Goal: Task Accomplishment & Management: Use online tool/utility

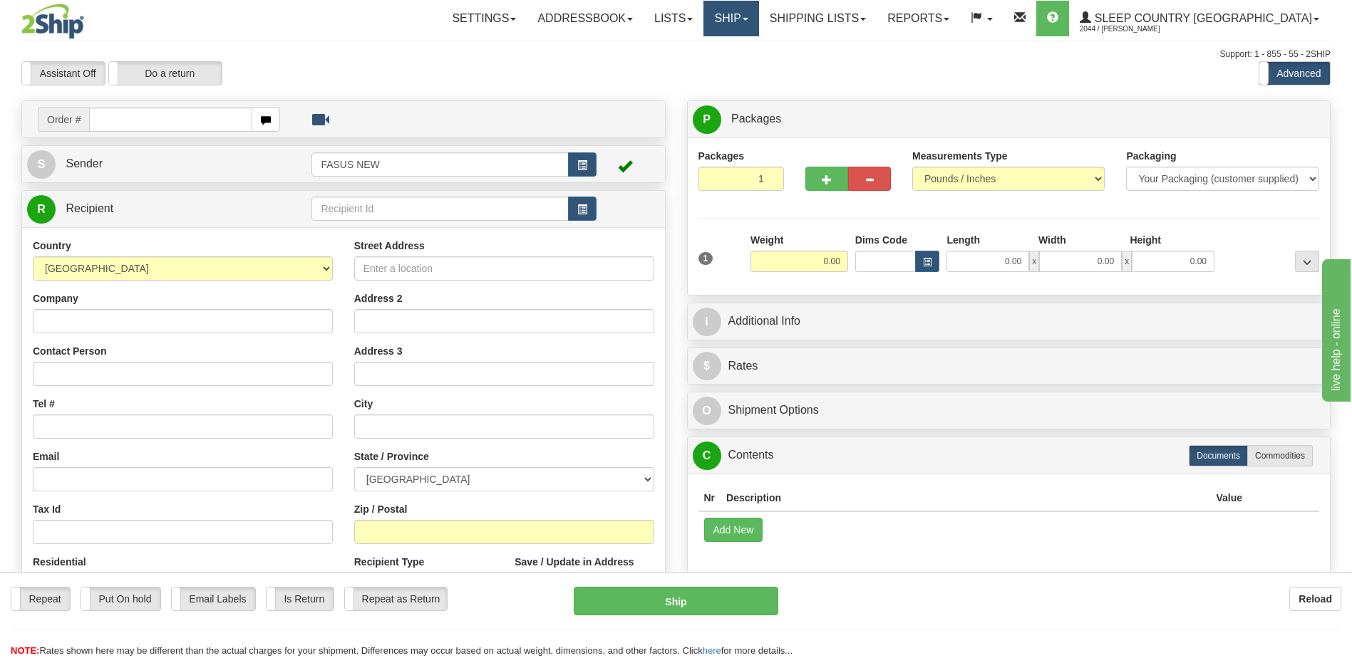
click at [758, 19] on link "Ship" at bounding box center [730, 19] width 55 height 36
click at [744, 65] on span "OnHold / Order Queue" at bounding box center [693, 68] width 100 height 11
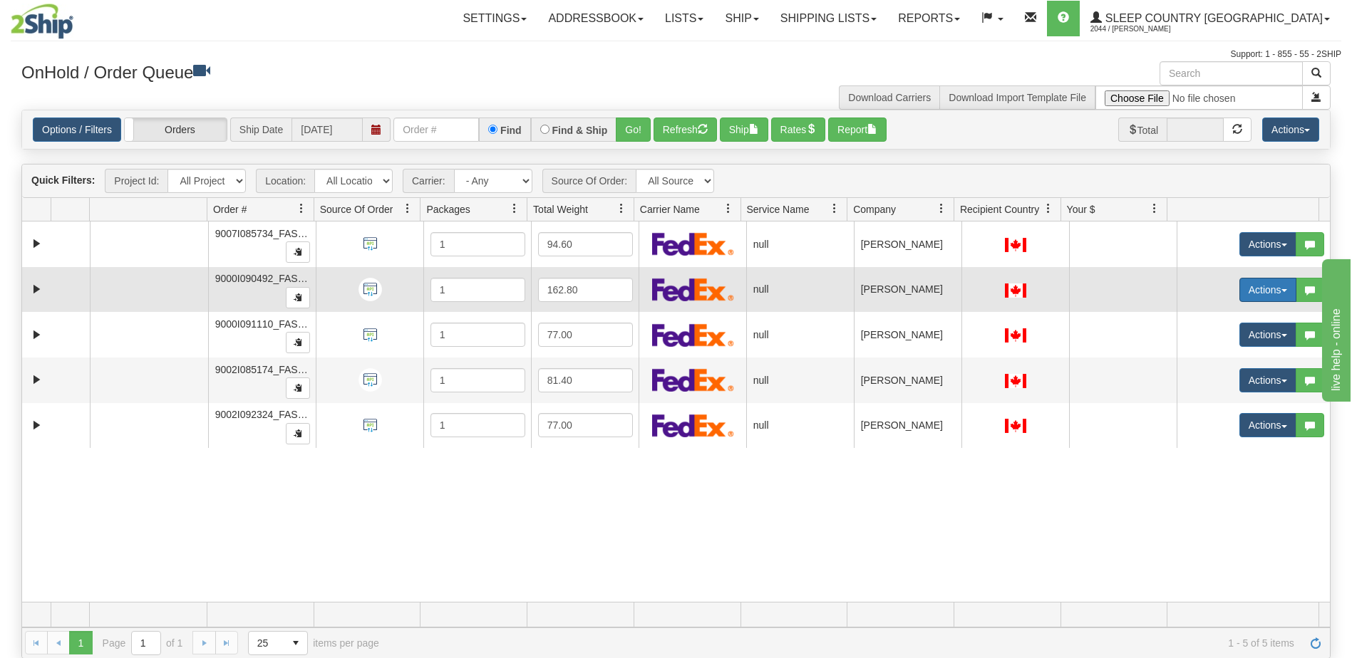
click at [1266, 290] on button "Actions" at bounding box center [1267, 290] width 57 height 24
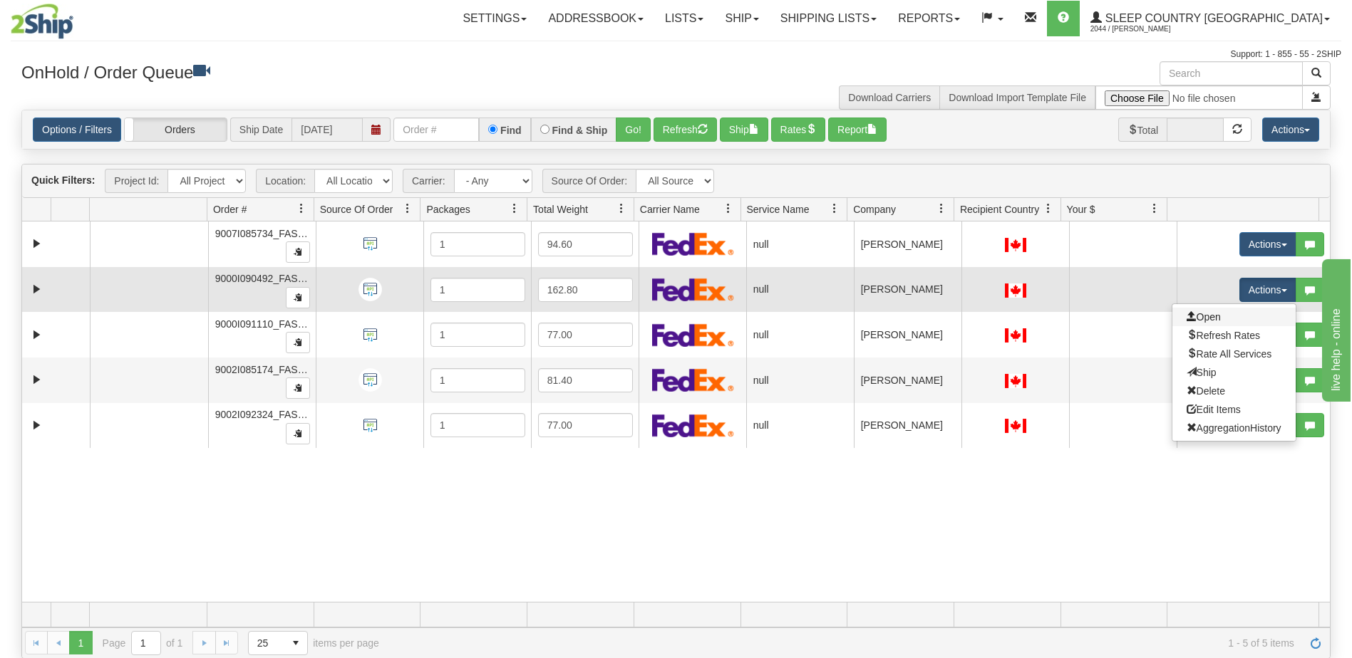
click at [1215, 320] on link "Open" at bounding box center [1233, 317] width 123 height 19
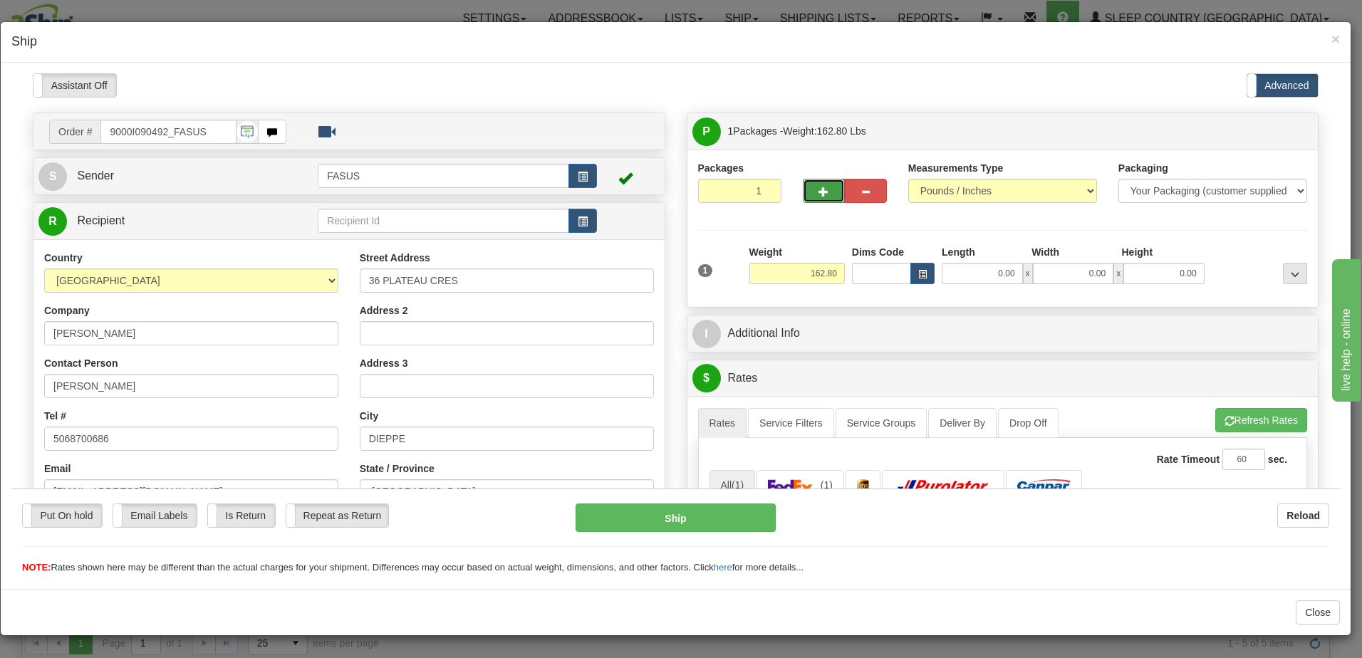
click at [819, 192] on span "button" at bounding box center [824, 191] width 10 height 9
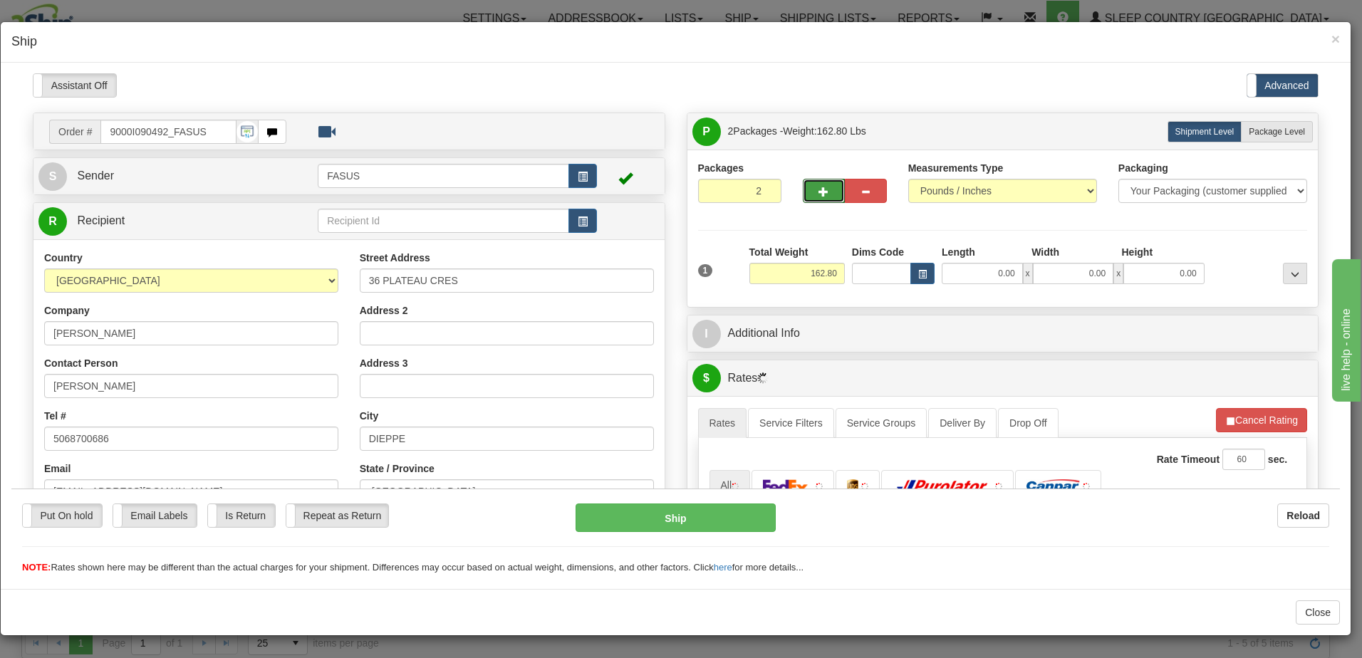
click at [819, 192] on span "button" at bounding box center [824, 191] width 10 height 9
type input "4"
click at [1275, 133] on span "Package Level" at bounding box center [1277, 131] width 56 height 10
radio input "true"
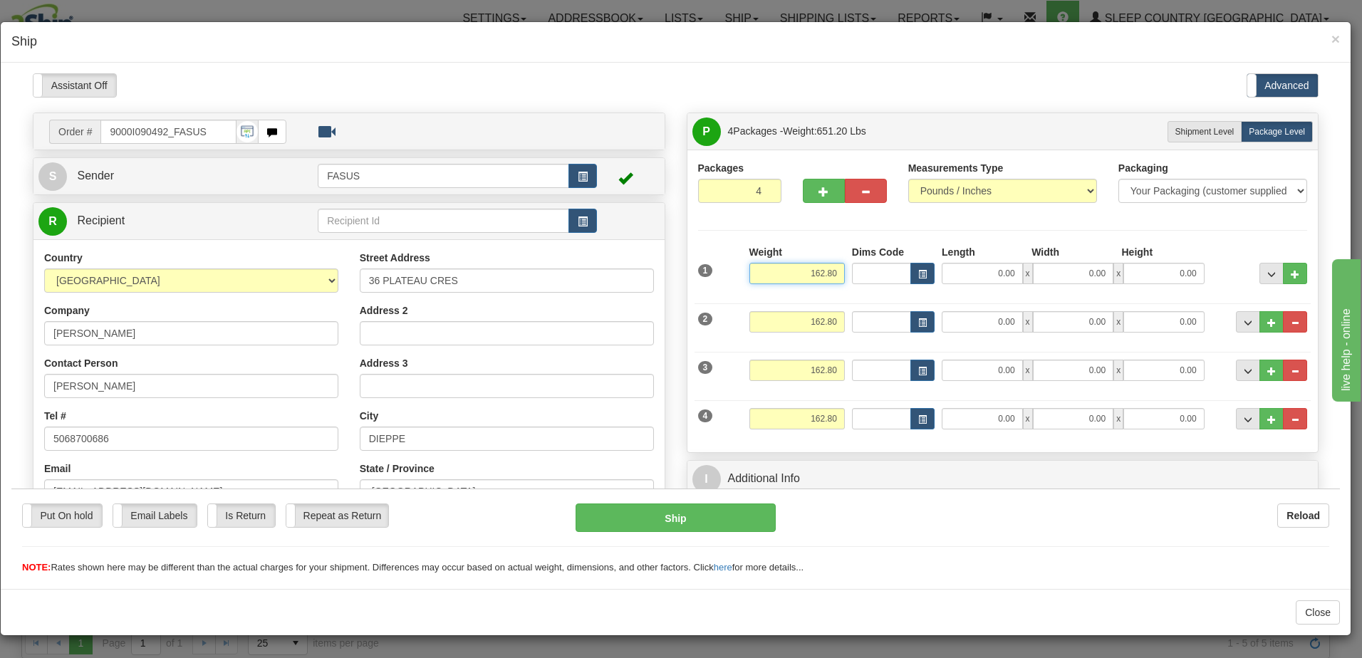
drag, startPoint x: 788, startPoint y: 266, endPoint x: 888, endPoint y: 274, distance: 100.1
click at [888, 274] on div "1 Weight 162.80 Dims Code x" at bounding box center [1003, 269] width 617 height 51
type input "57.20"
type input "83.50"
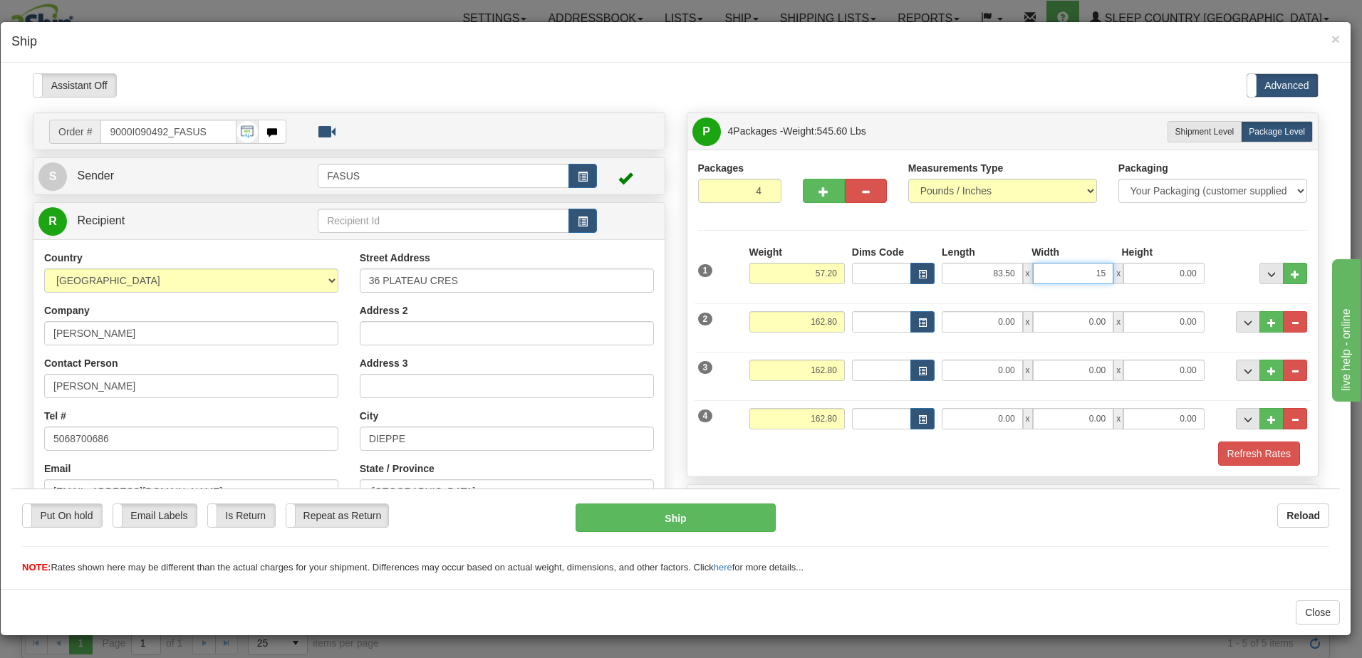
type input "15.00"
type input "4.00"
drag, startPoint x: 796, startPoint y: 317, endPoint x: 857, endPoint y: 323, distance: 61.5
click at [857, 323] on div "2 Weight 162.80 Dims Code Length Width 0.00" at bounding box center [1003, 320] width 617 height 48
type input "23.00"
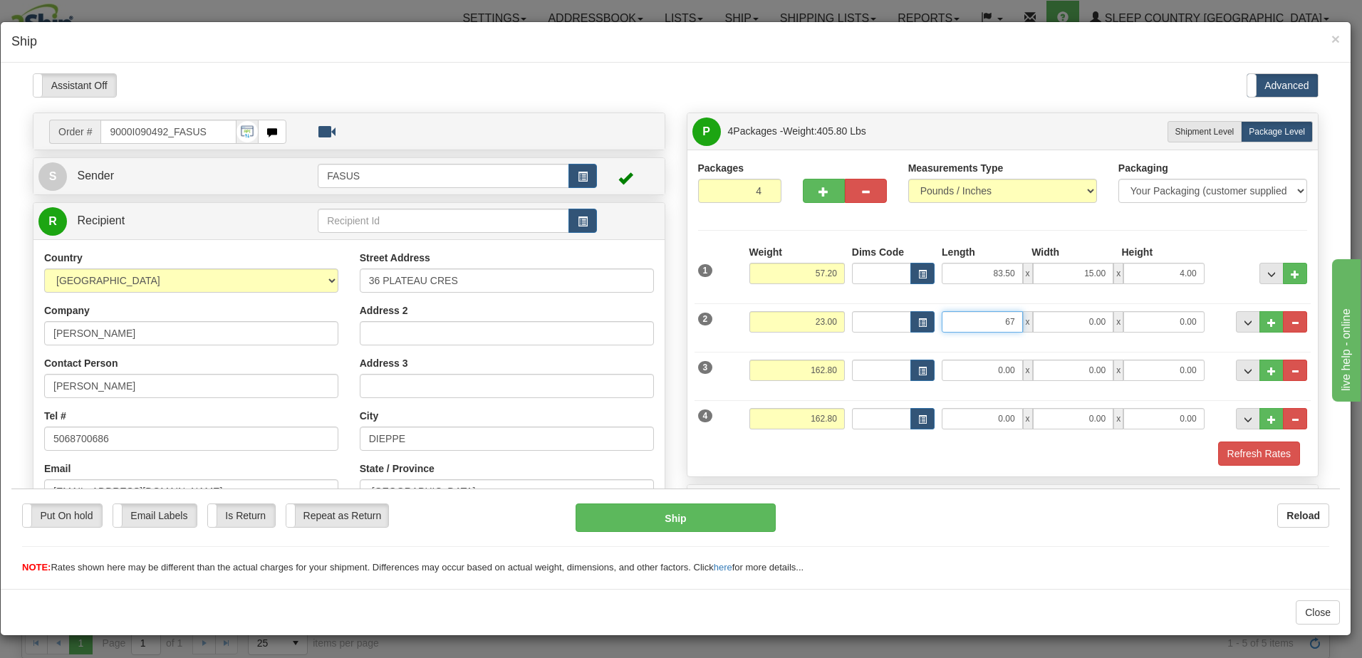
type input "67.00"
type input "14.00"
type input "6.00"
drag, startPoint x: 802, startPoint y: 367, endPoint x: 847, endPoint y: 367, distance: 44.9
click at [847, 367] on div "3 Weight 162.80 Dims Code Length Width 0.00" at bounding box center [1003, 368] width 617 height 48
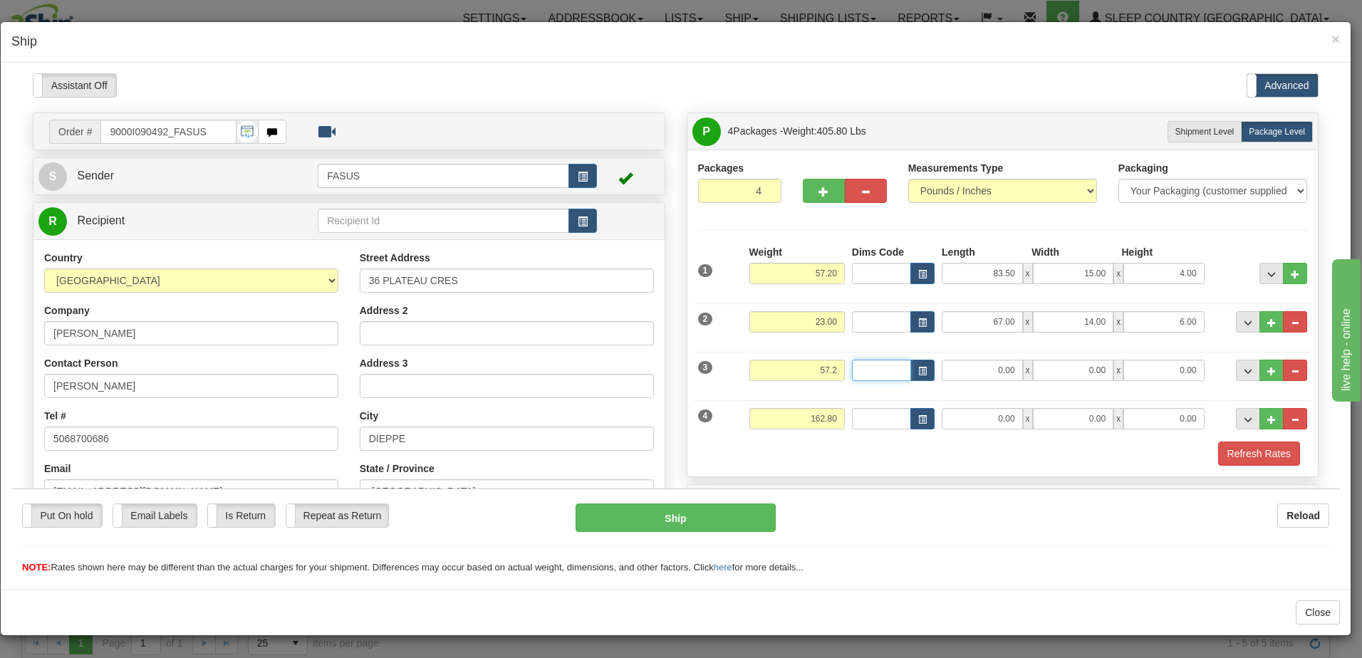
type input "57.20"
type input "83.50"
type input "15.00"
type input "4.00"
drag, startPoint x: 798, startPoint y: 413, endPoint x: 847, endPoint y: 416, distance: 49.2
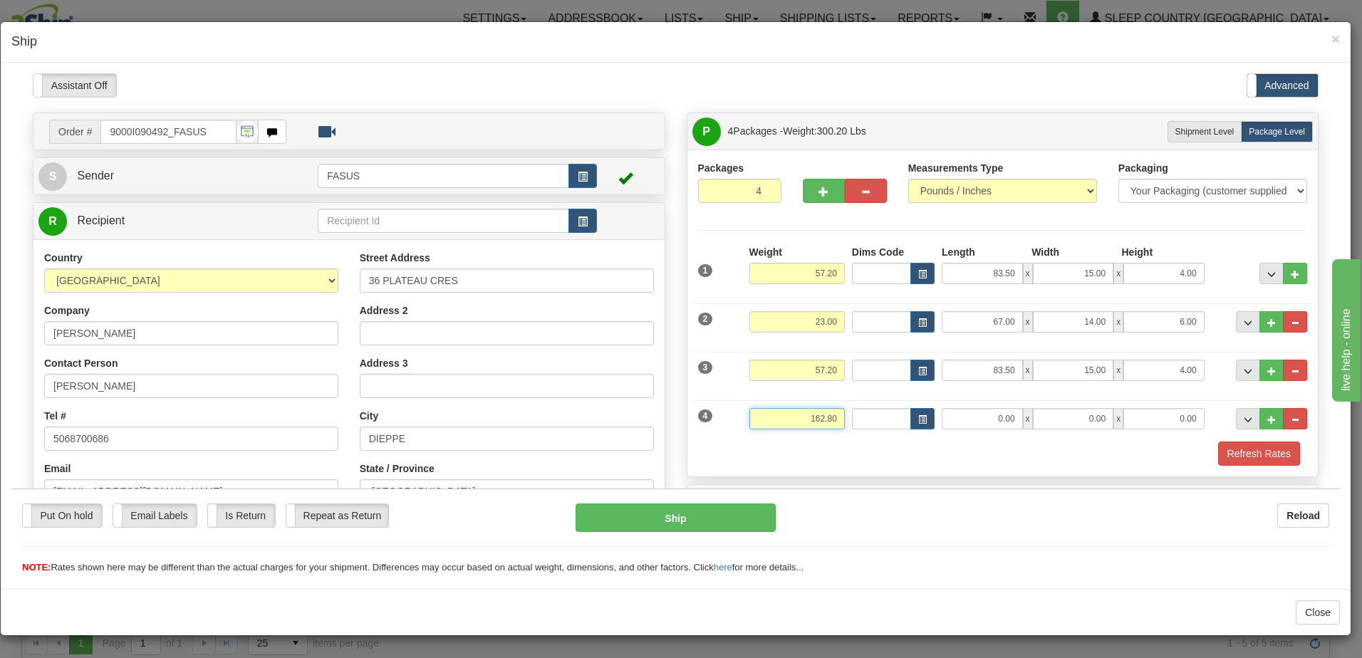
click at [848, 415] on div "4 Weight 162.80 Dims Code Length Width 0.00" at bounding box center [1003, 417] width 617 height 48
type input "23.00"
type input "67.00"
type input "14.00"
type input "6.00"
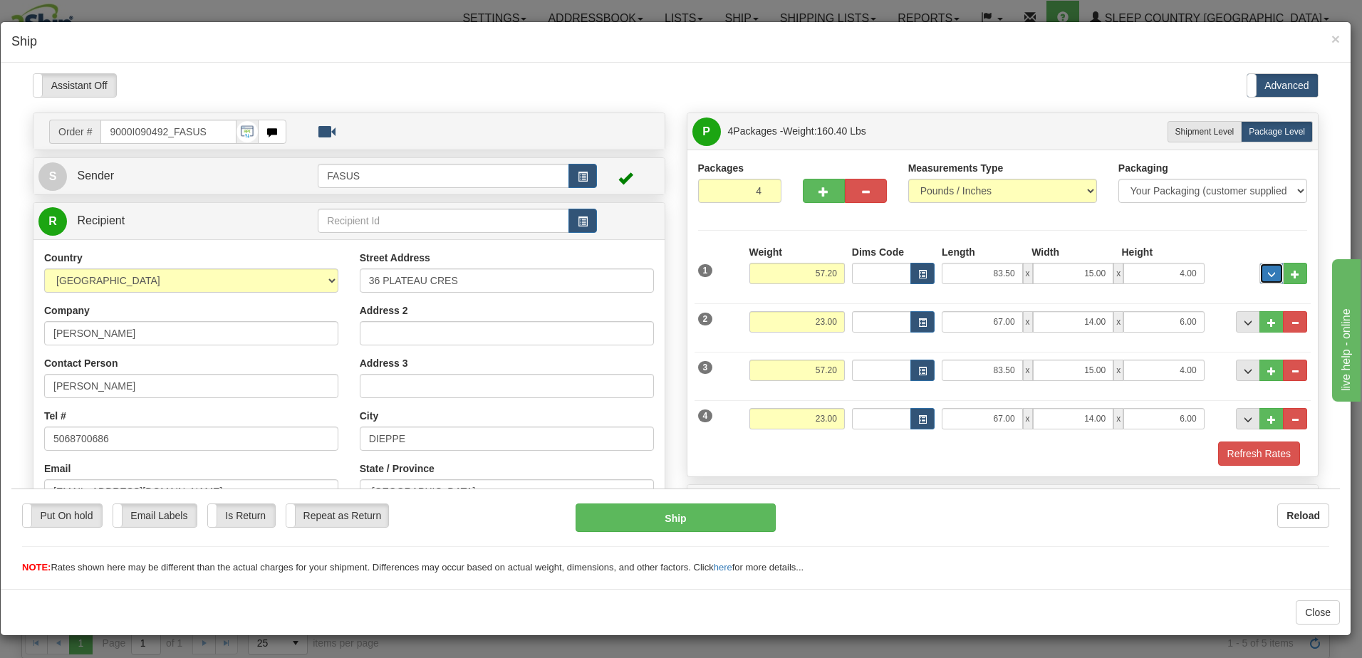
click at [1268, 272] on span "..." at bounding box center [1272, 274] width 9 height 8
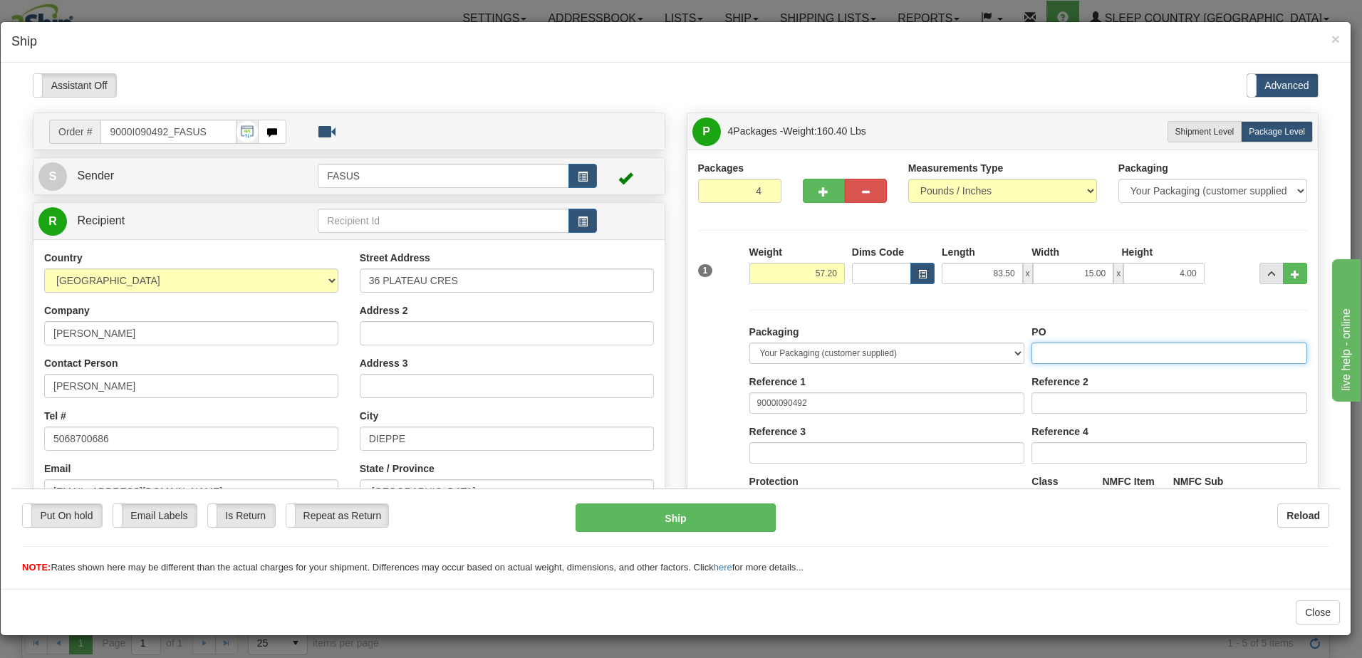
click at [1089, 351] on input "PO" at bounding box center [1170, 352] width 276 height 21
drag, startPoint x: 1105, startPoint y: 350, endPoint x: 1027, endPoint y: 353, distance: 77.7
click at [1032, 353] on input "1026476" at bounding box center [1170, 352] width 276 height 21
type input "1026476"
click at [1268, 274] on span "..." at bounding box center [1272, 274] width 9 height 8
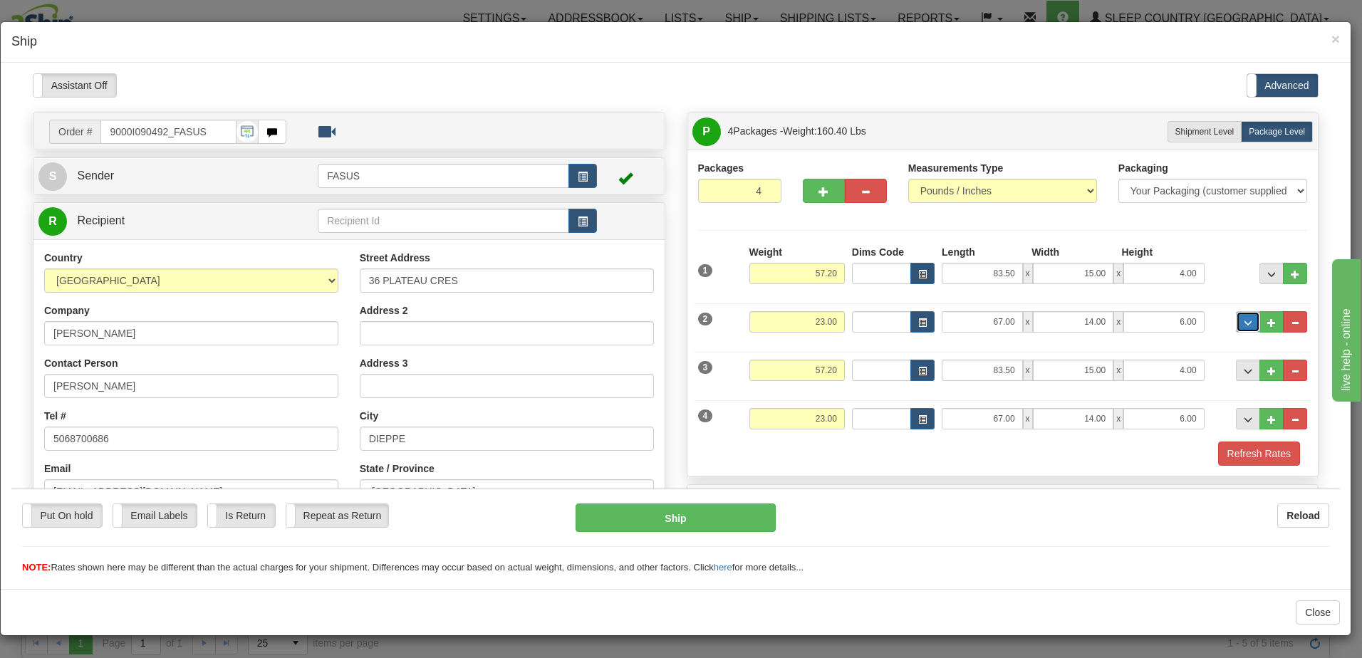
click at [1238, 316] on button "..." at bounding box center [1248, 321] width 24 height 21
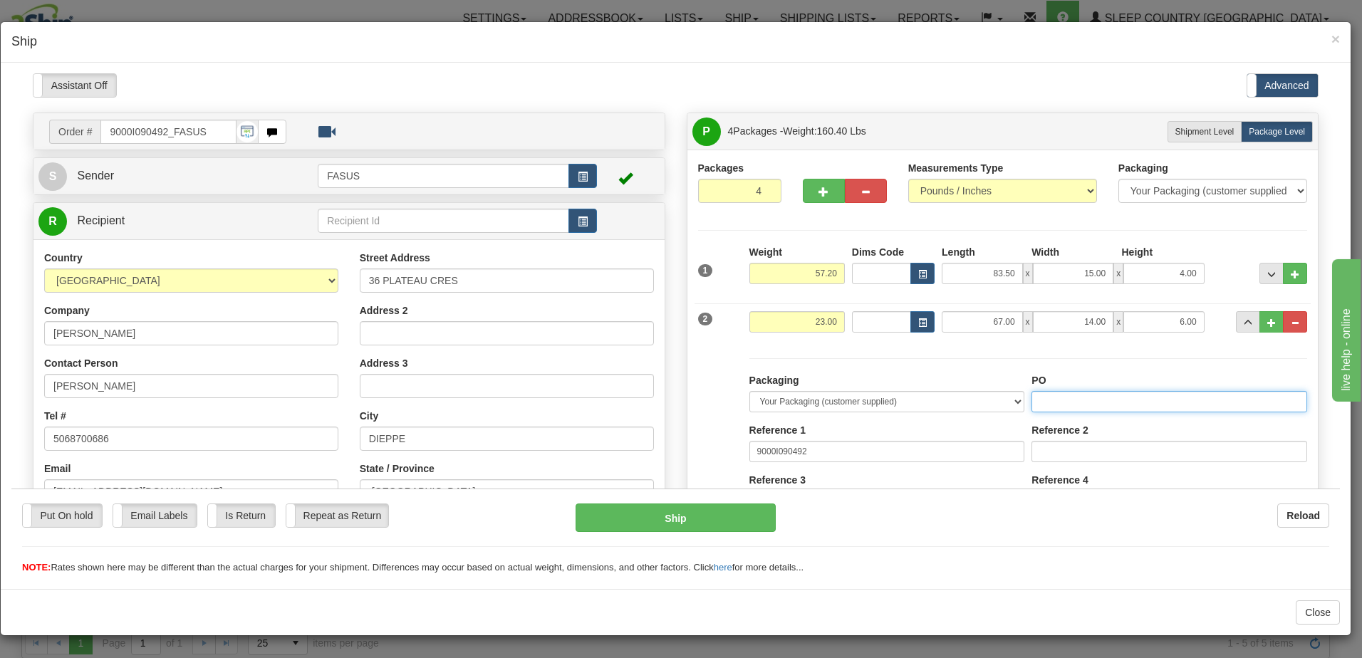
paste input "1026476"
type input "1026476"
click at [1244, 318] on span "..." at bounding box center [1248, 322] width 9 height 8
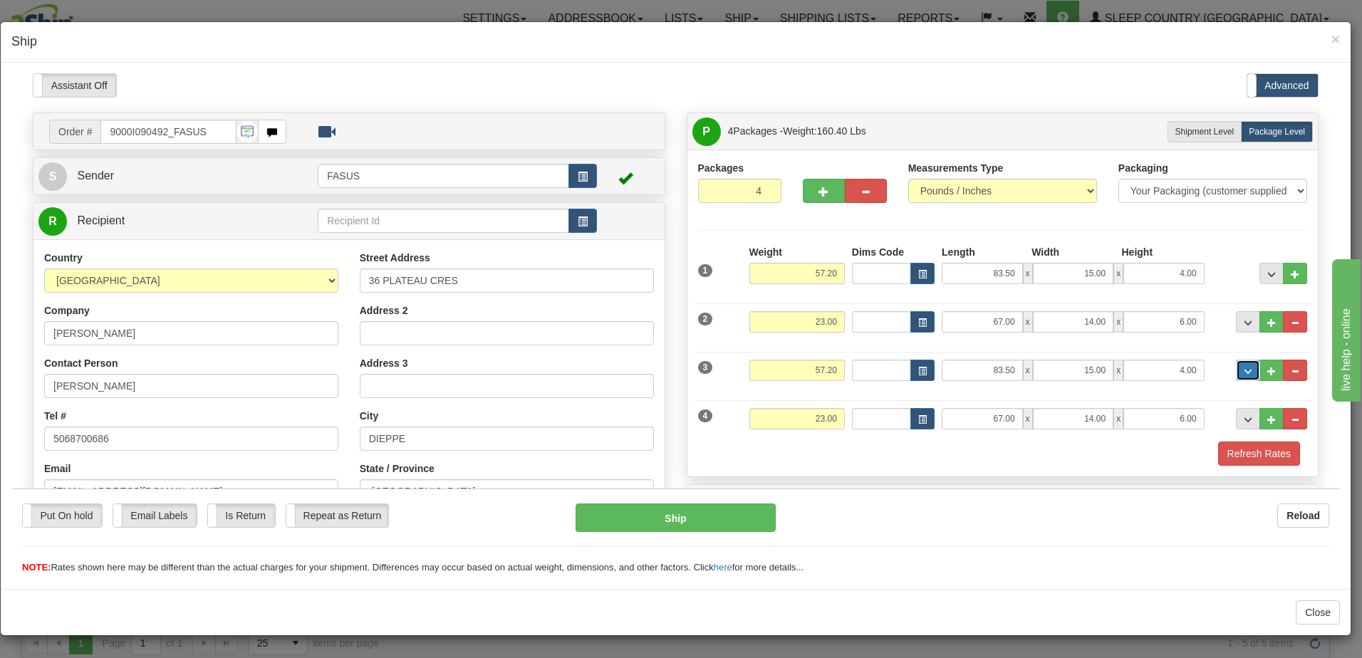
click at [1244, 367] on span "..." at bounding box center [1248, 371] width 9 height 8
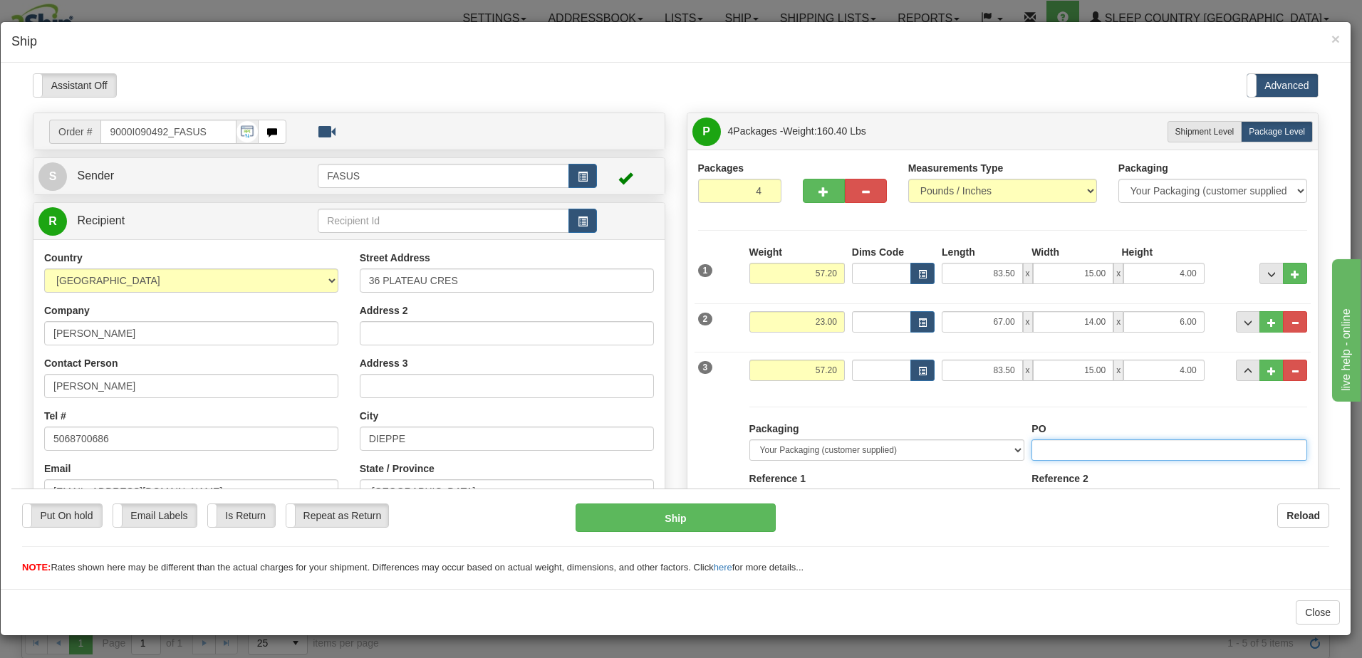
paste input "1026476"
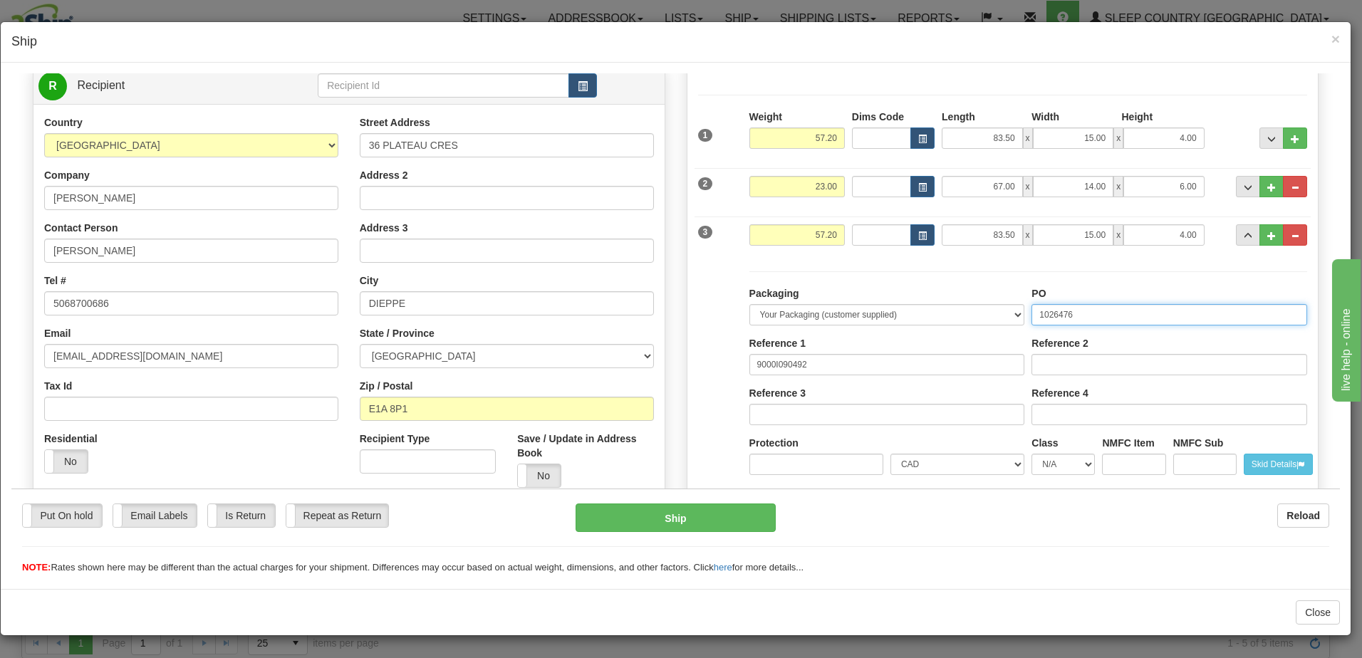
scroll to position [142, 0]
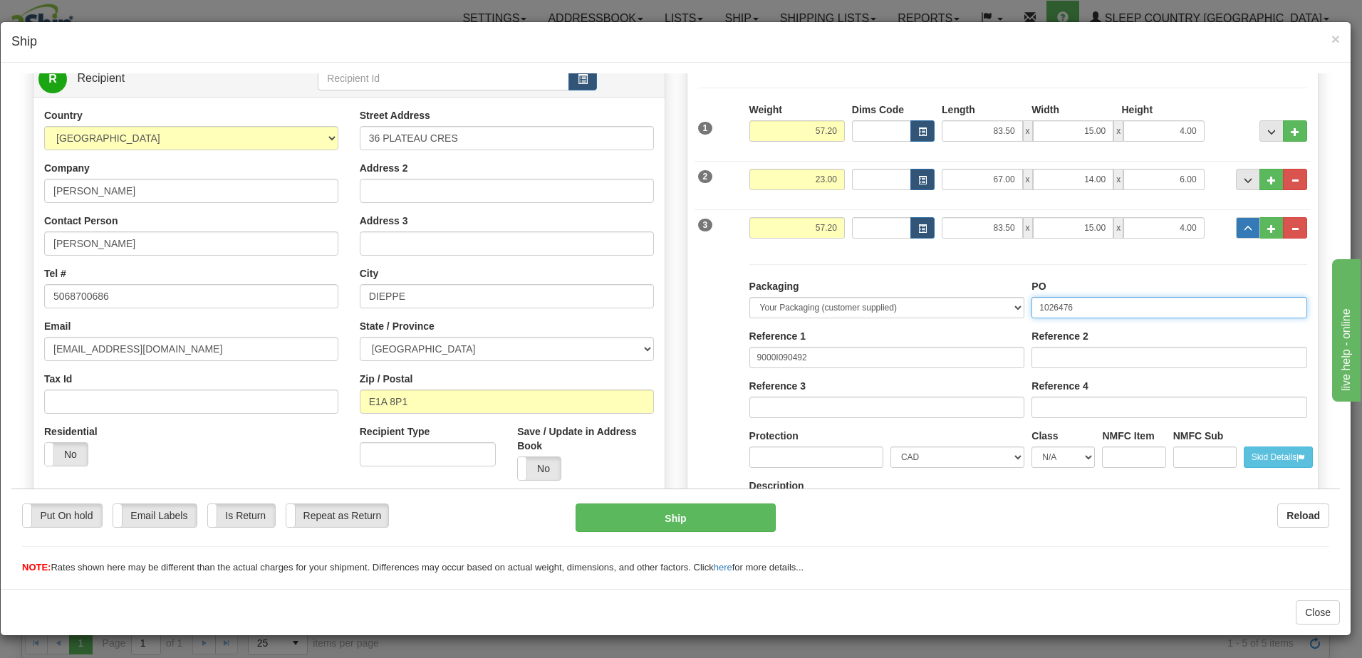
type input "1026476"
click at [1244, 224] on span "..." at bounding box center [1248, 228] width 9 height 8
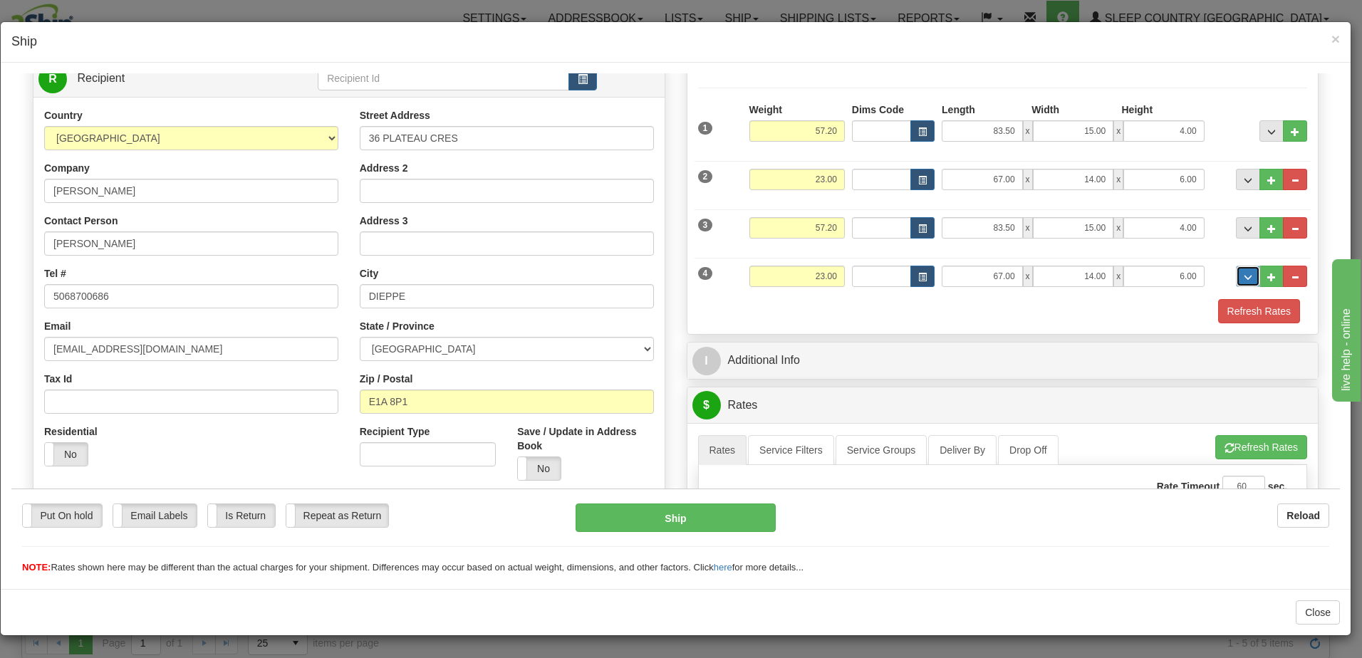
click at [1240, 268] on button "..." at bounding box center [1248, 275] width 24 height 21
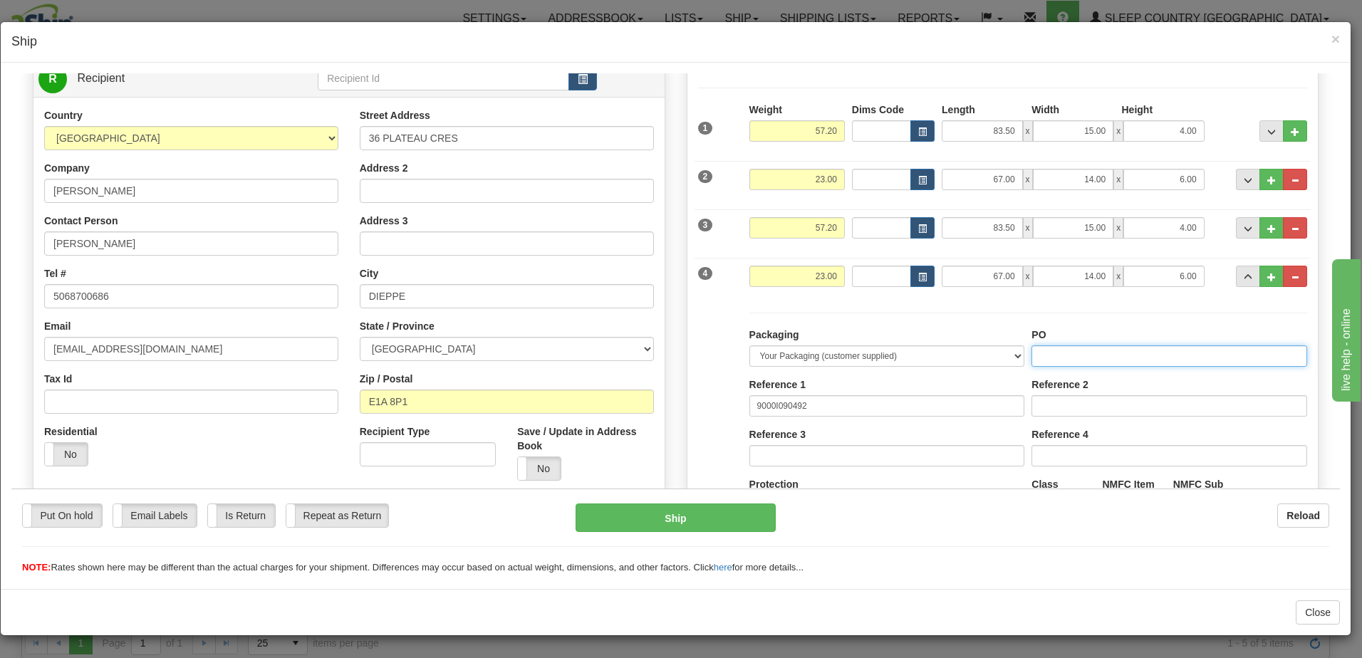
paste input "1026476"
type input "1026476"
click at [1236, 276] on button "..." at bounding box center [1248, 275] width 24 height 21
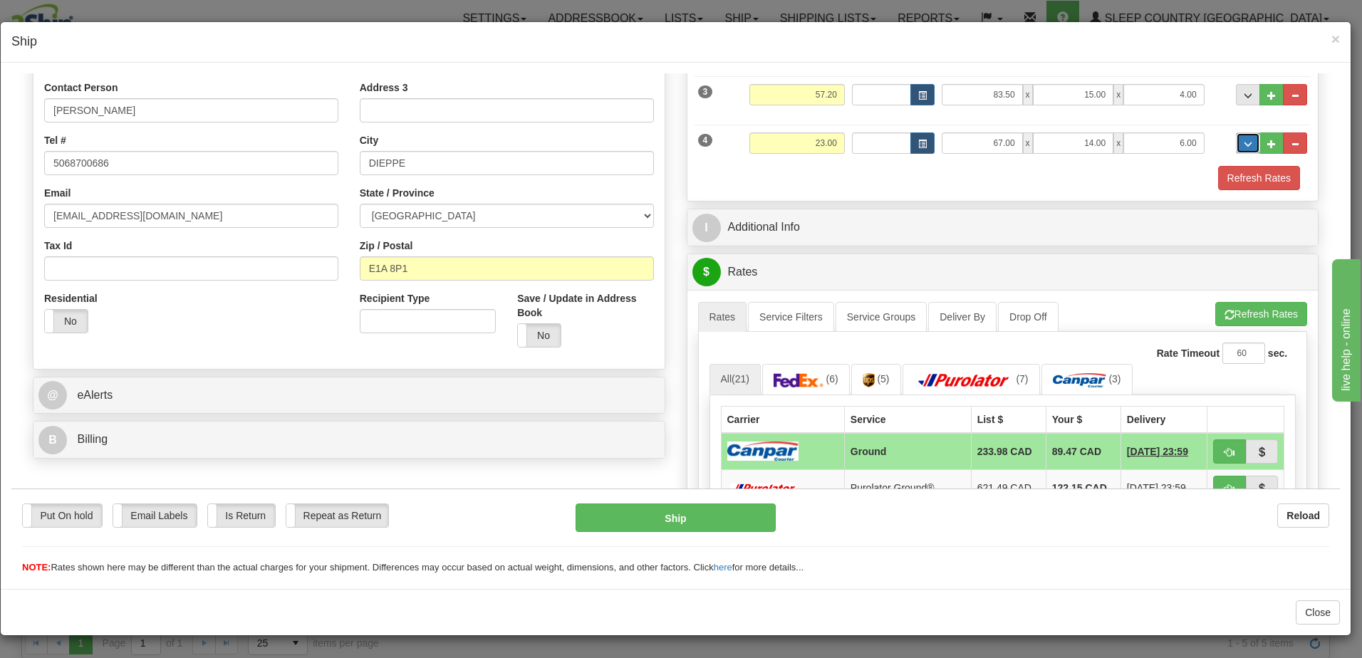
scroll to position [285, 0]
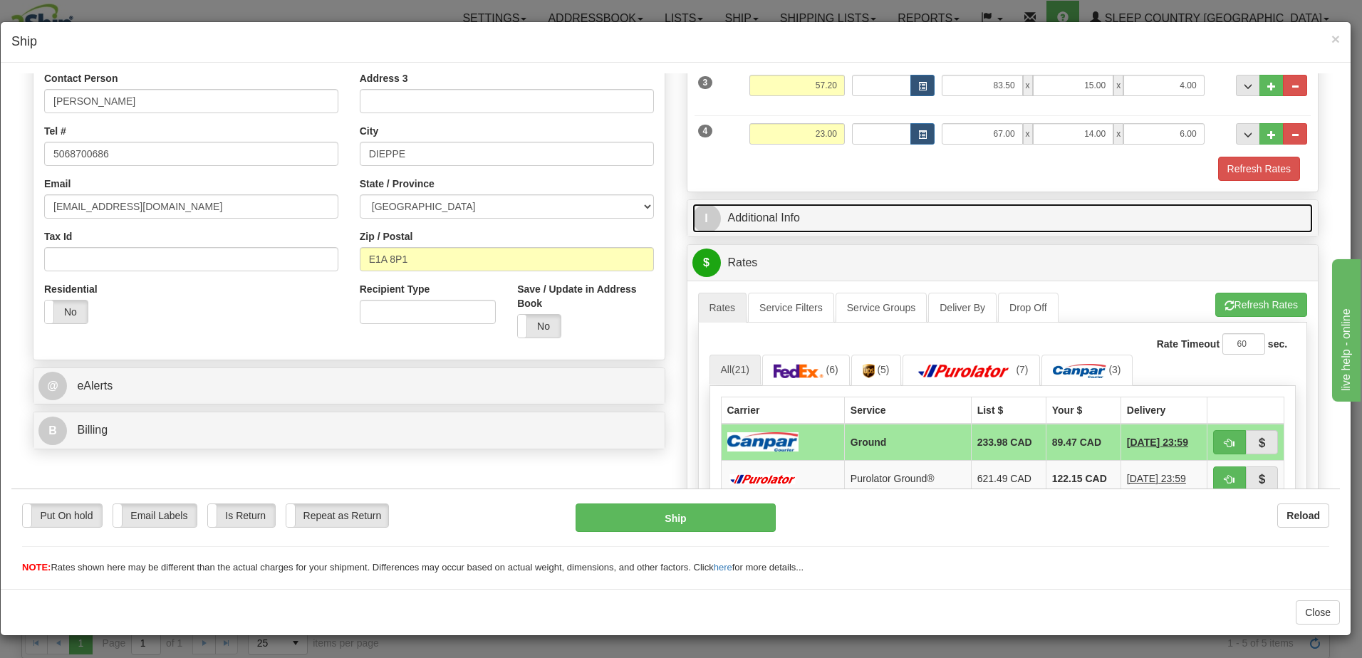
click at [950, 219] on link "I Additional Info" at bounding box center [1003, 217] width 621 height 29
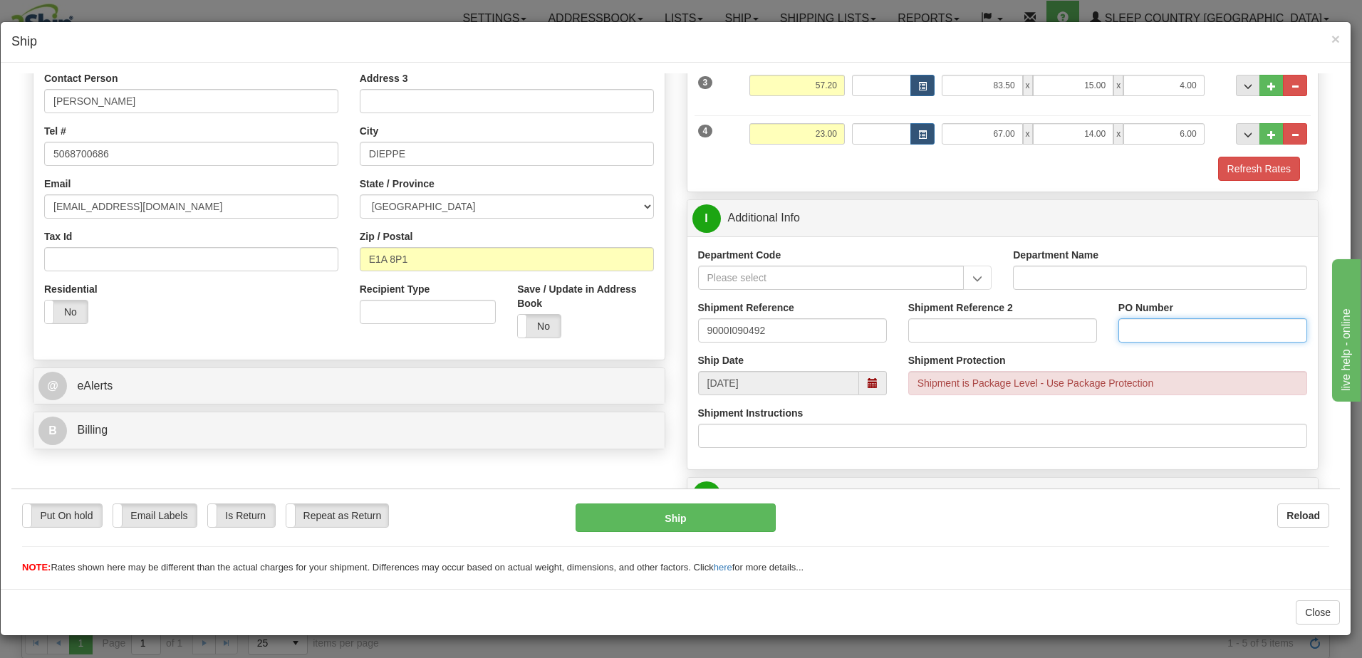
paste input "1026476"
type input "1026476"
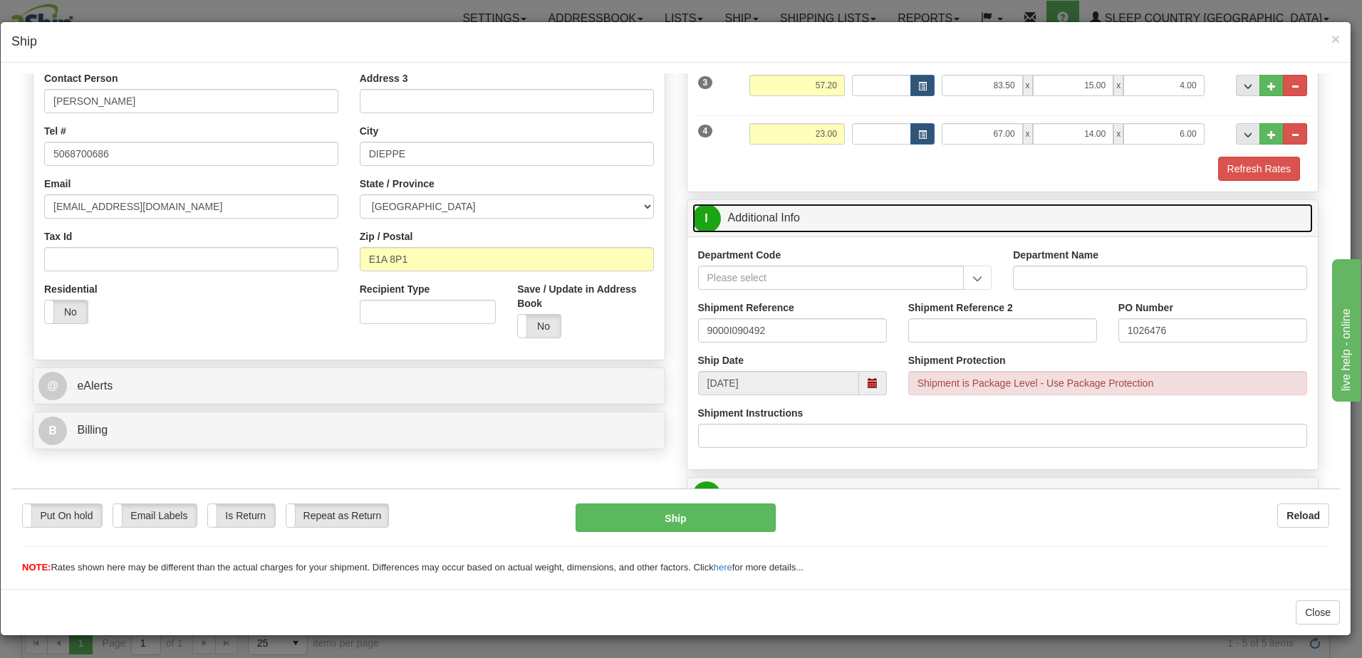
click at [1070, 213] on link "I Additional Info" at bounding box center [1003, 217] width 621 height 29
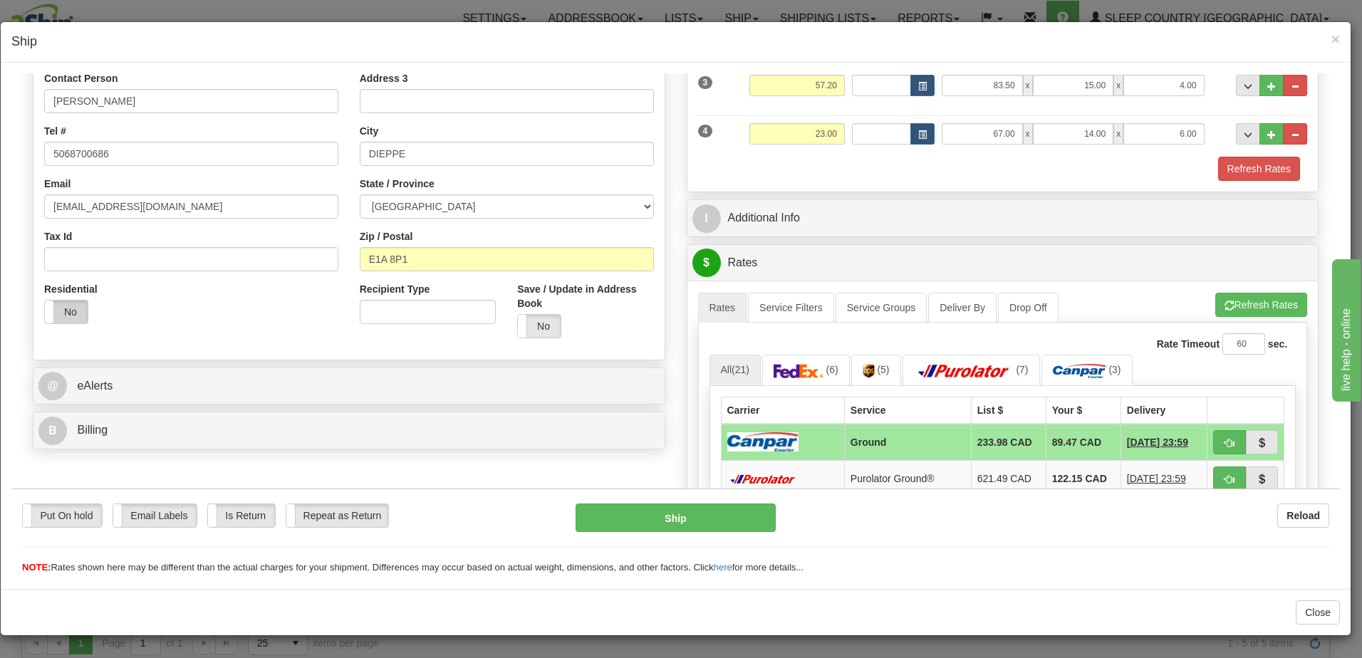
click at [73, 310] on label "No" at bounding box center [66, 311] width 43 height 23
click at [1220, 435] on button "button" at bounding box center [1229, 442] width 33 height 24
type input "1"
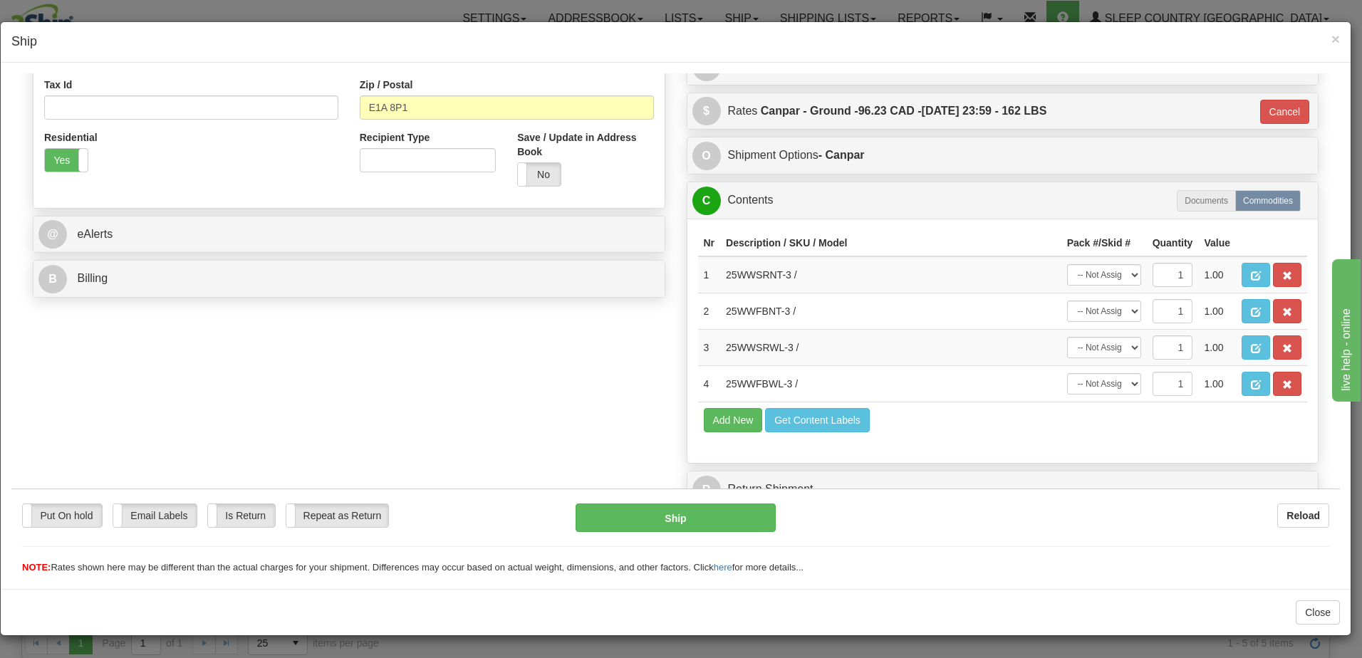
scroll to position [450, 0]
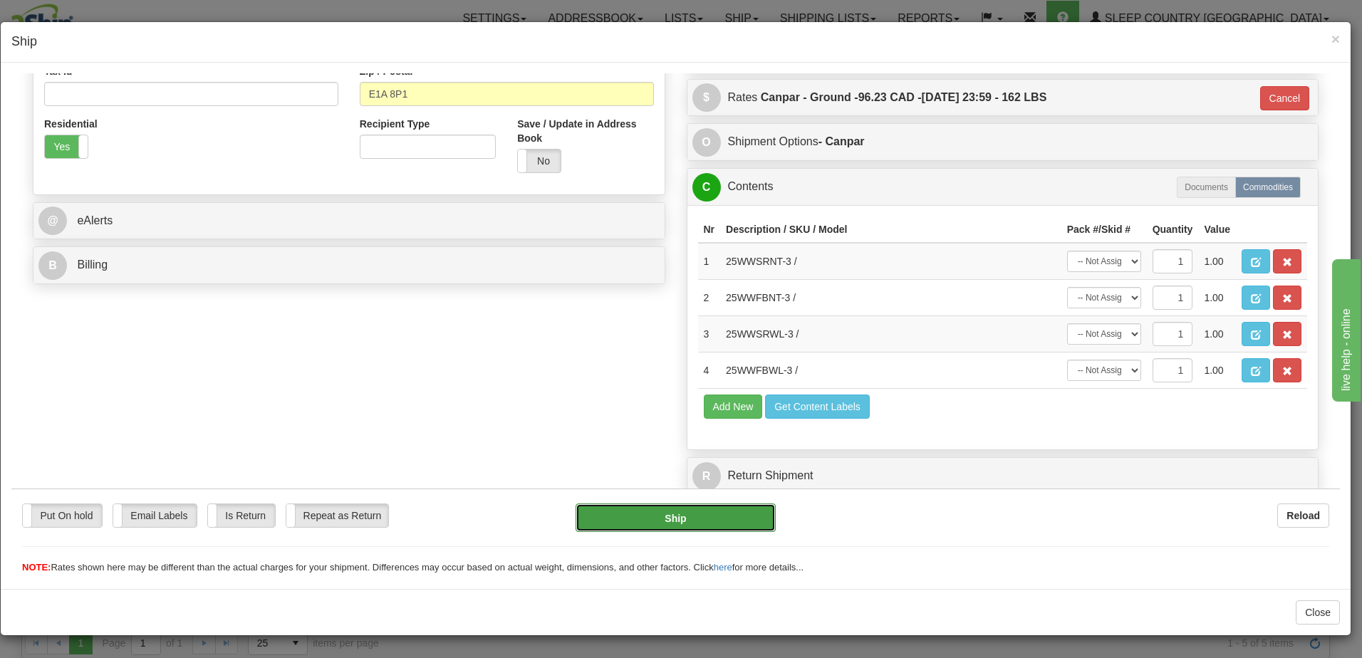
click at [662, 522] on button "Ship" at bounding box center [676, 517] width 200 height 28
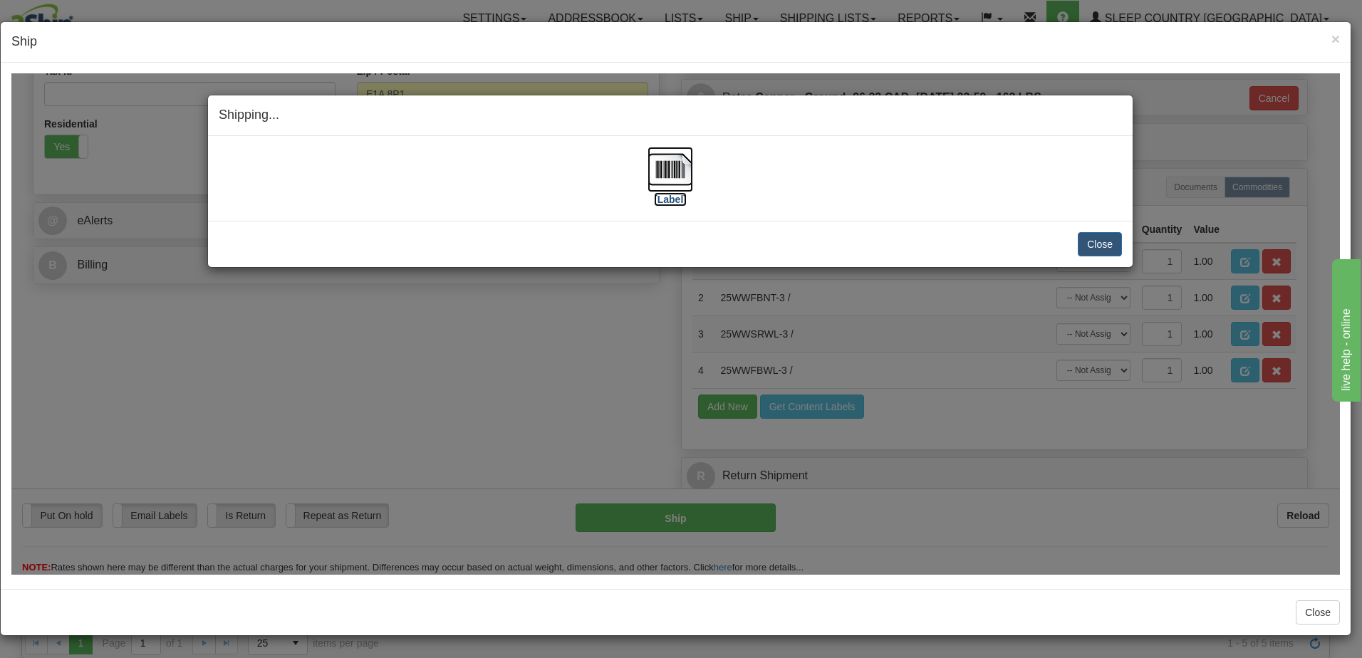
click at [669, 199] on label "[Label]" at bounding box center [670, 199] width 33 height 14
click at [1106, 244] on button "Close" at bounding box center [1100, 244] width 44 height 24
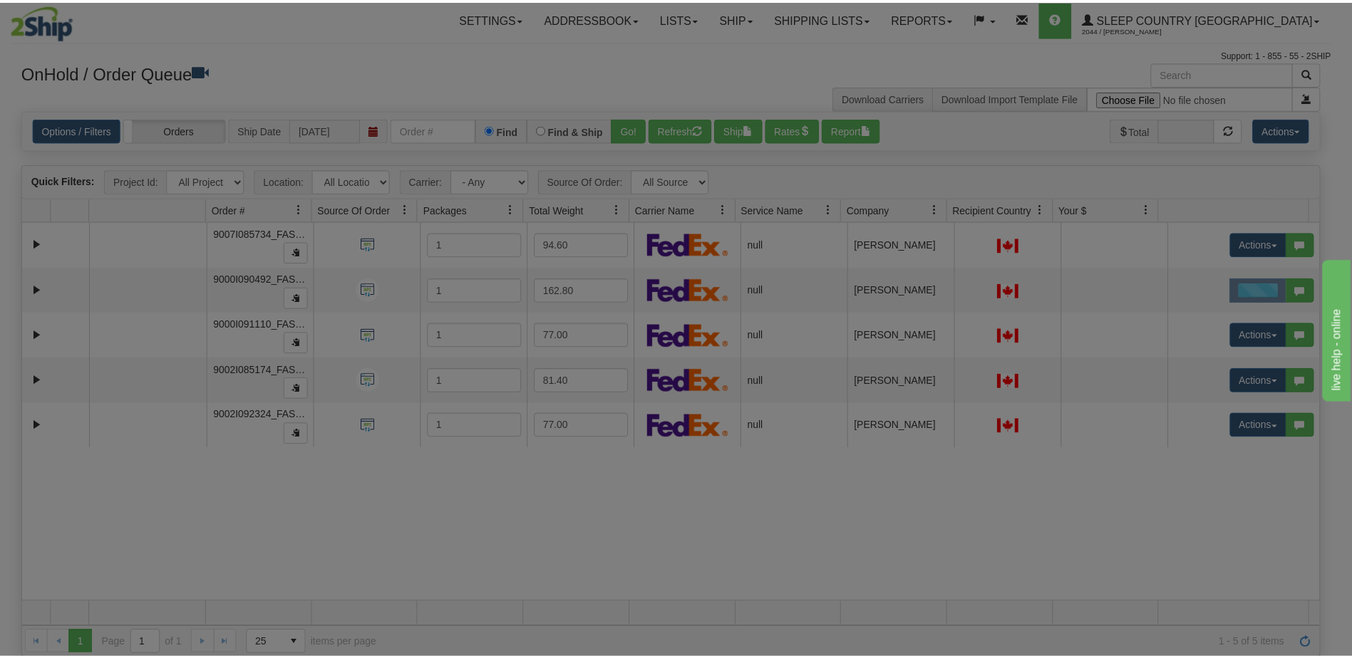
scroll to position [0, 0]
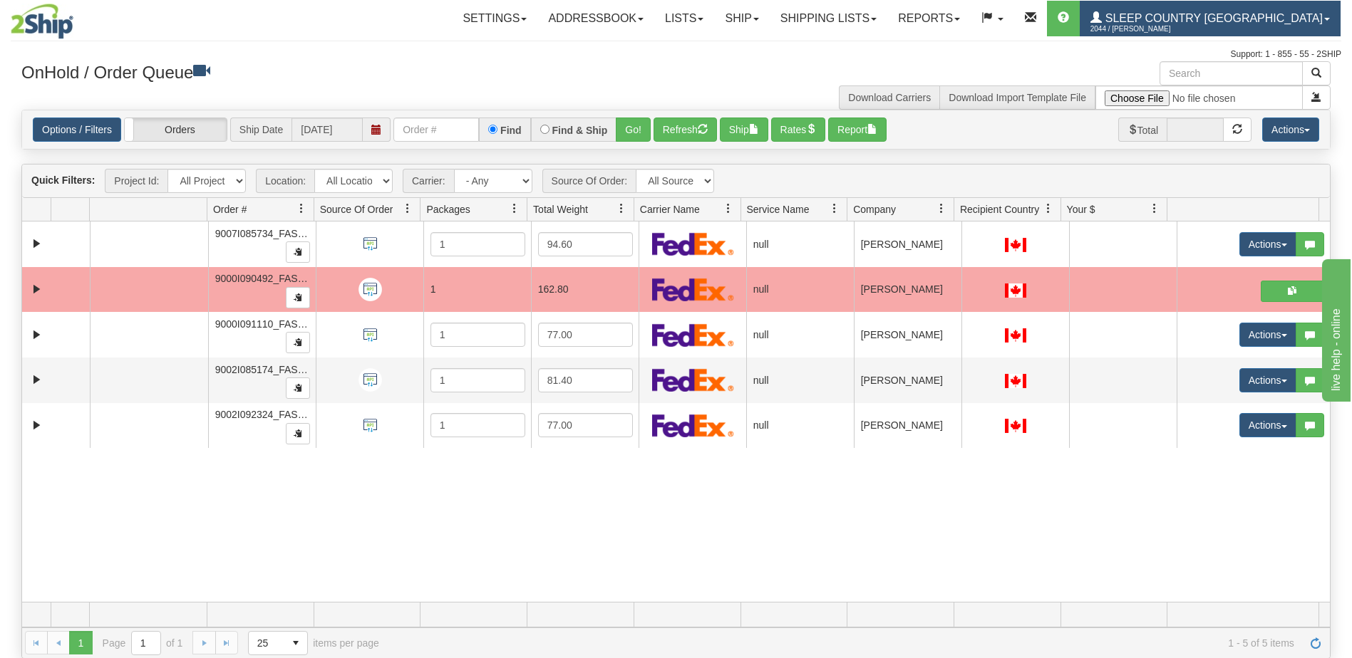
click at [1273, 13] on span "Sleep Country [GEOGRAPHIC_DATA]" at bounding box center [1211, 18] width 221 height 12
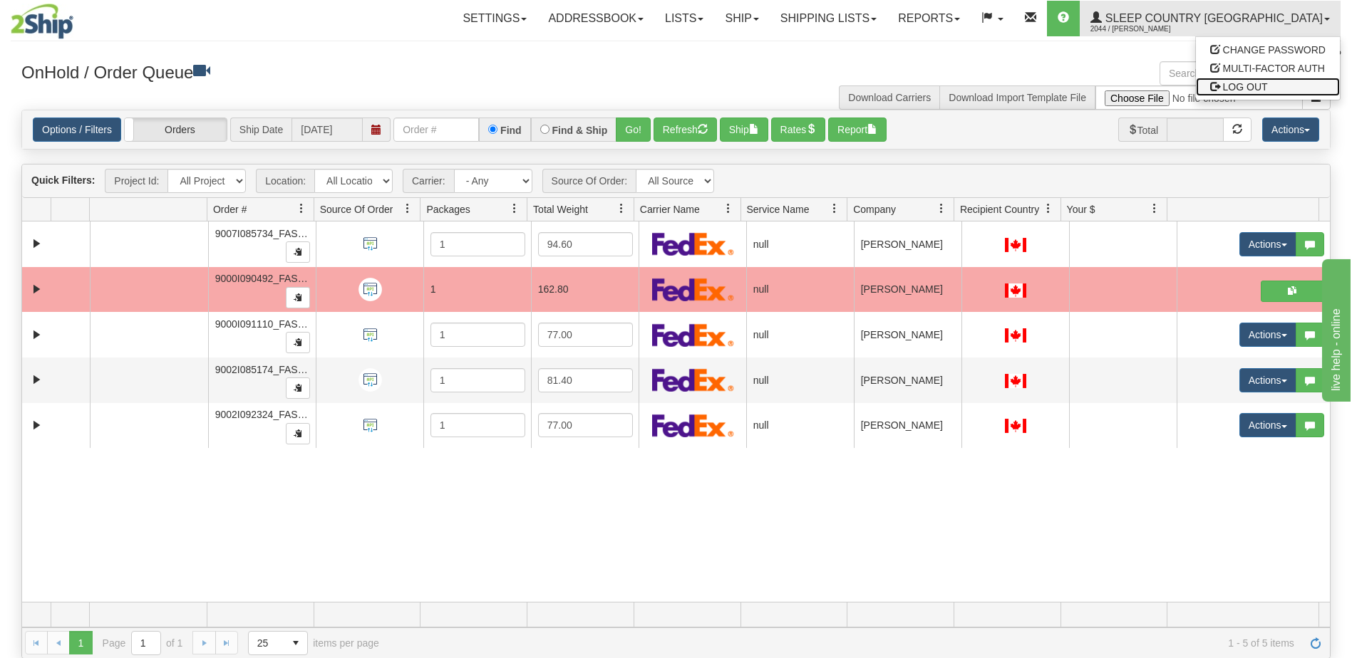
click at [1286, 89] on link "LOG OUT" at bounding box center [1268, 87] width 144 height 19
